Goal: Navigation & Orientation: Find specific page/section

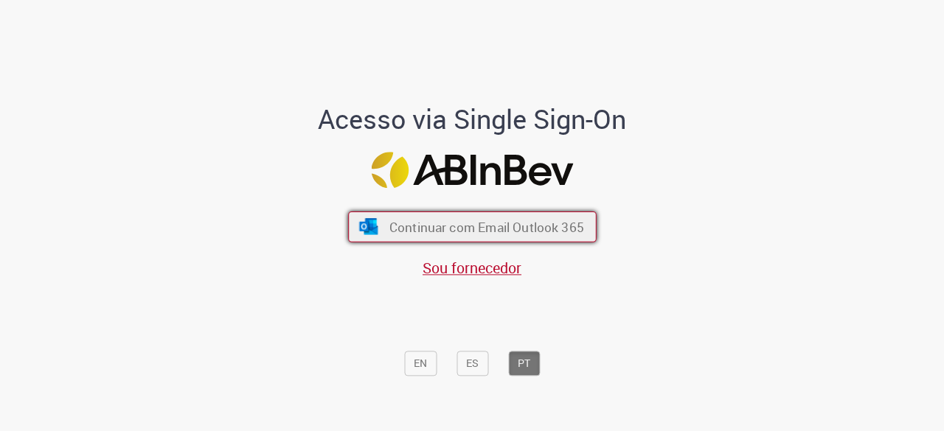
click at [484, 217] on button "Continuar com Email Outlook 365" at bounding box center [472, 227] width 248 height 31
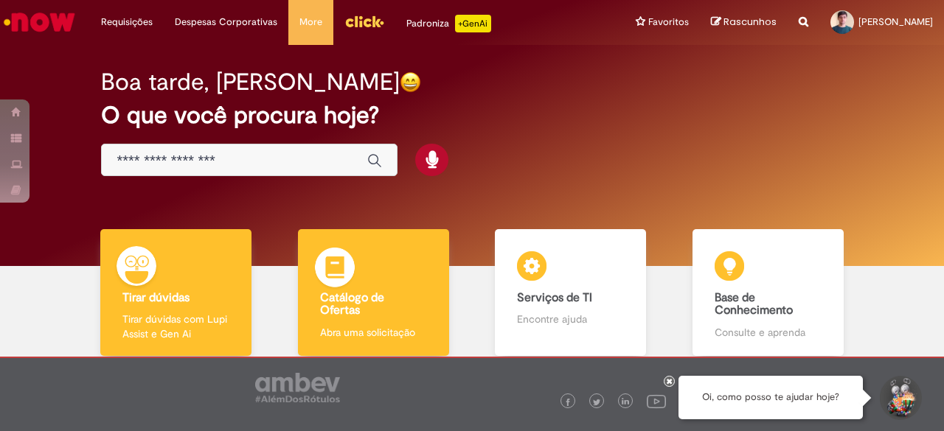
click at [380, 293] on h4 "Catálogo de Ofertas" at bounding box center [373, 305] width 107 height 26
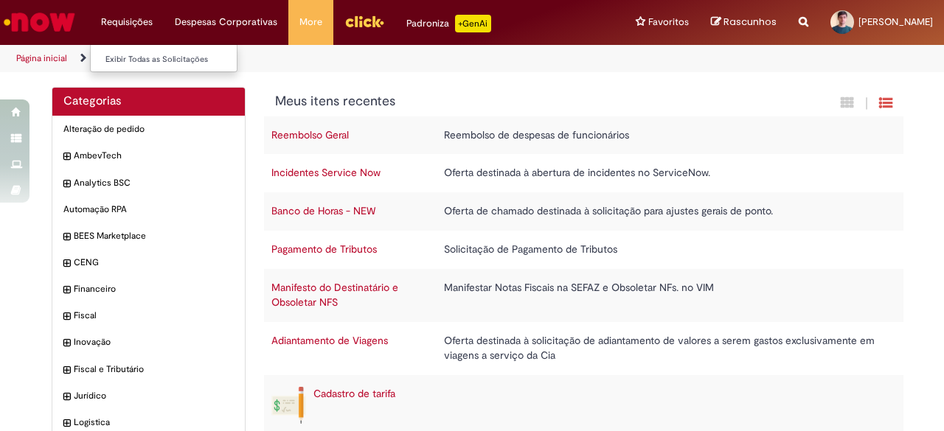
click at [144, 24] on li "Requisições Exibir Todas as Solicitações" at bounding box center [127, 22] width 74 height 44
click at [162, 57] on link "Todos os Catálogos" at bounding box center [138, 58] width 78 height 12
click at [156, 46] on ul "Exibir Todas as Solicitações" at bounding box center [163, 58] width 147 height 28
click at [159, 55] on link "Exibir Todas as Solicitações" at bounding box center [172, 60] width 162 height 16
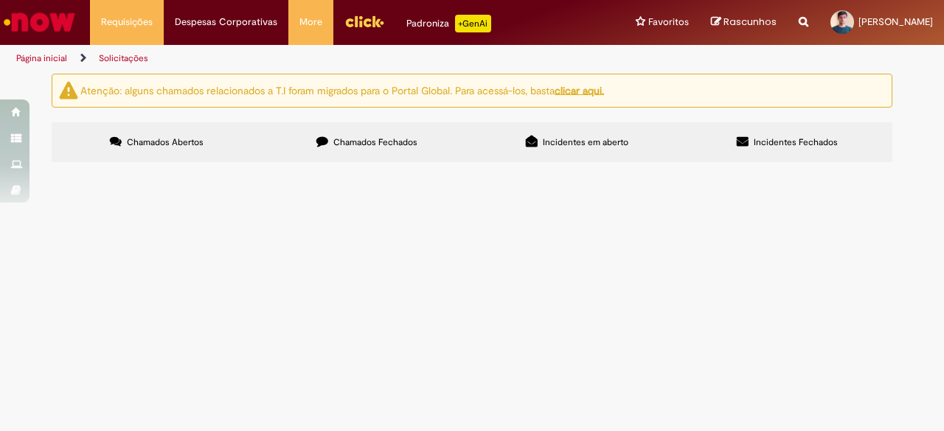
click at [394, 147] on span "Chamados Fechados" at bounding box center [375, 142] width 84 height 12
click at [205, 144] on label "Chamados Abertos" at bounding box center [157, 142] width 210 height 40
click at [514, 126] on label "Incidentes em aberto" at bounding box center [577, 142] width 210 height 40
click at [374, 133] on label "Chamados Fechados" at bounding box center [367, 142] width 210 height 40
click at [46, 21] on img "Ir para a Homepage" at bounding box center [39, 21] width 76 height 29
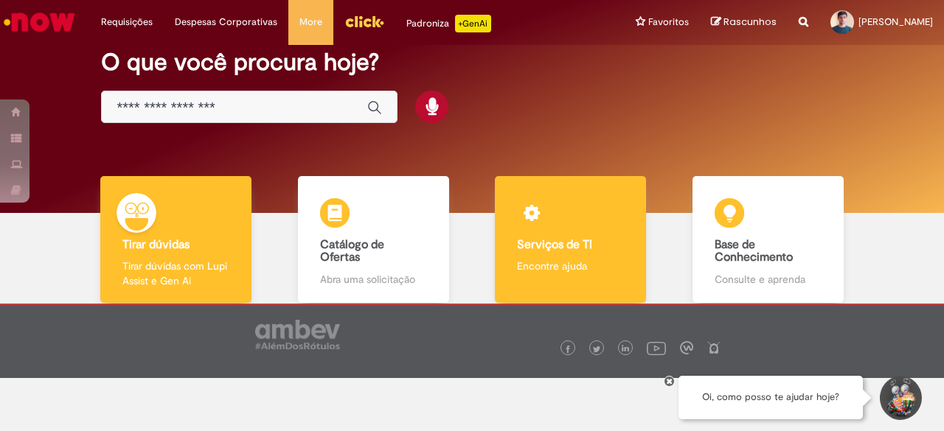
scroll to position [83, 0]
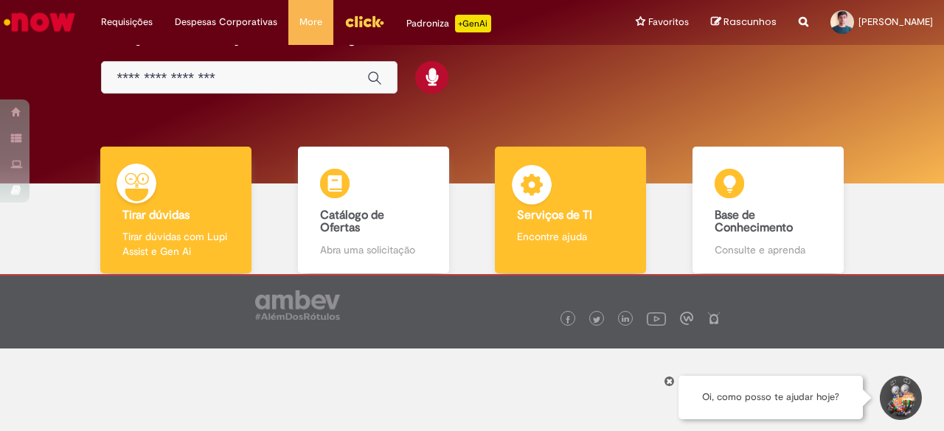
click at [537, 194] on img at bounding box center [531, 187] width 44 height 44
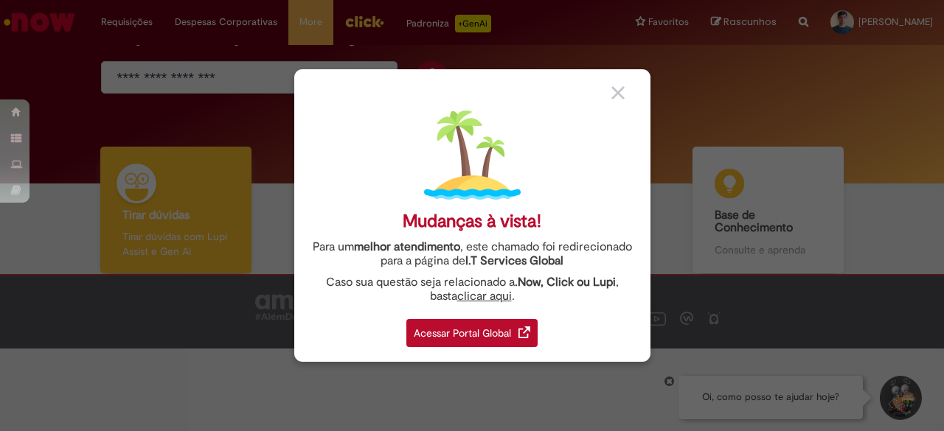
click at [517, 334] on div "Acessar Portal Global" at bounding box center [471, 333] width 131 height 28
